Goal: Find specific page/section: Find specific page/section

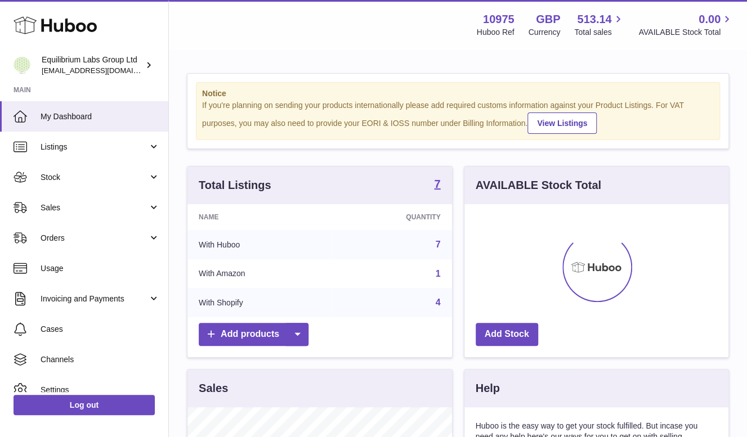
scroll to position [176, 265]
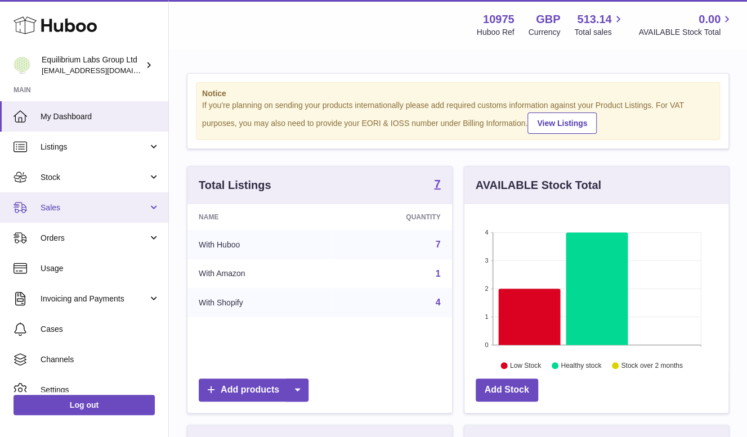
click at [78, 207] on span "Sales" at bounding box center [95, 208] width 108 height 11
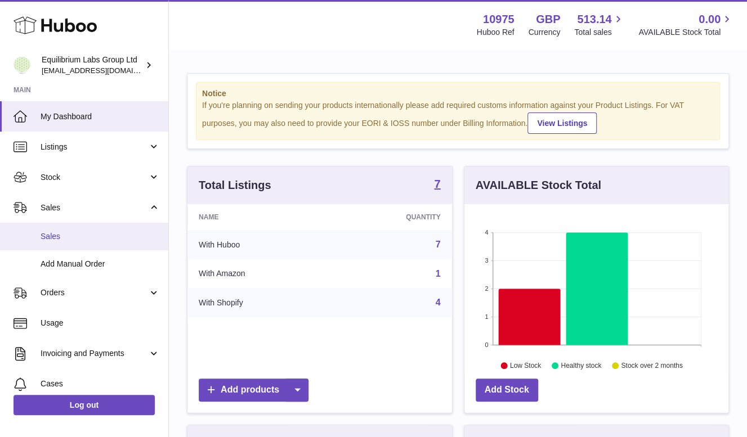
click at [70, 236] on span "Sales" at bounding box center [100, 236] width 119 height 11
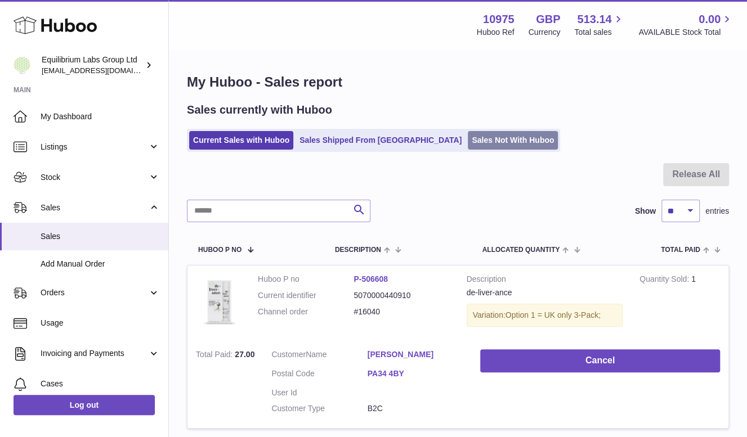
click at [469, 133] on link "Sales Not With Huboo" at bounding box center [513, 140] width 90 height 19
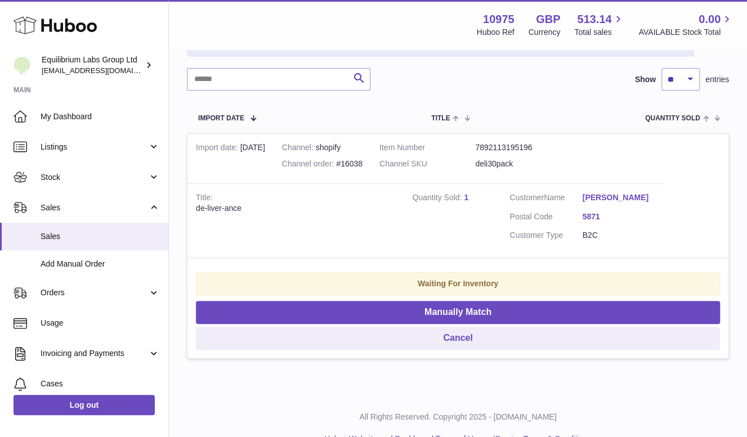
scroll to position [178, 0]
